Goal: Unclear

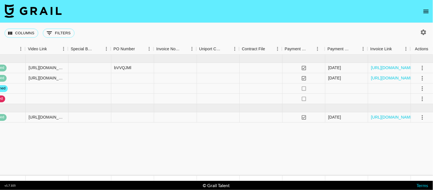
scroll to position [0, 515]
click at [425, 31] on icon "button" at bounding box center [423, 31] width 5 height 5
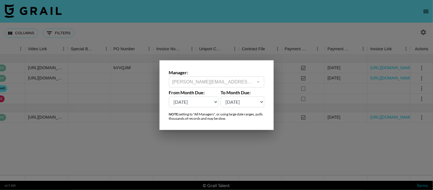
click at [195, 100] on select "[DATE] Sep '[DATE] [DATE] '[DATE] May '[DATE] Mar '[DATE] Jan '[DATE] Nov '[DAT…" at bounding box center [194, 102] width 50 height 11
select select "[DATE]"
click at [169, 97] on select "[DATE] Sep '[DATE] [DATE] '[DATE] May '[DATE] Mar '[DATE] Jan '[DATE] Nov '[DAT…" at bounding box center [194, 102] width 50 height 11
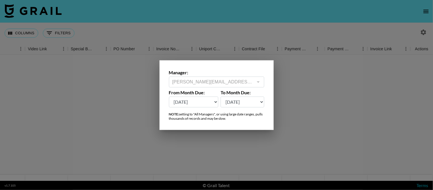
click at [287, 139] on div at bounding box center [216, 95] width 433 height 190
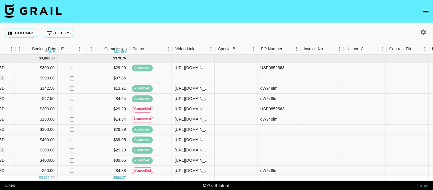
scroll to position [0, 367]
click at [192, 107] on div "[URL][DOMAIN_NAME]" at bounding box center [194, 109] width 37 height 6
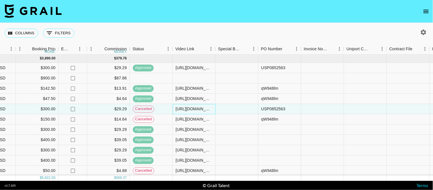
click at [192, 108] on div "[URL][DOMAIN_NAME]" at bounding box center [194, 109] width 37 height 6
drag, startPoint x: 192, startPoint y: 108, endPoint x: 234, endPoint y: 141, distance: 53.6
click at [192, 108] on div "[URL][DOMAIN_NAME]" at bounding box center [194, 109] width 37 height 6
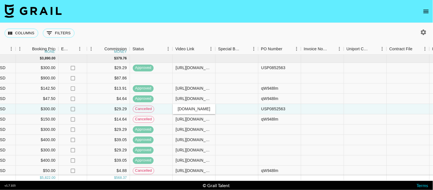
click at [194, 30] on div "Columns 0 Filters + Booking" at bounding box center [216, 33] width 433 height 21
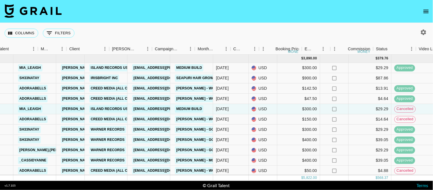
scroll to position [0, 129]
